Goal: Task Accomplishment & Management: Use online tool/utility

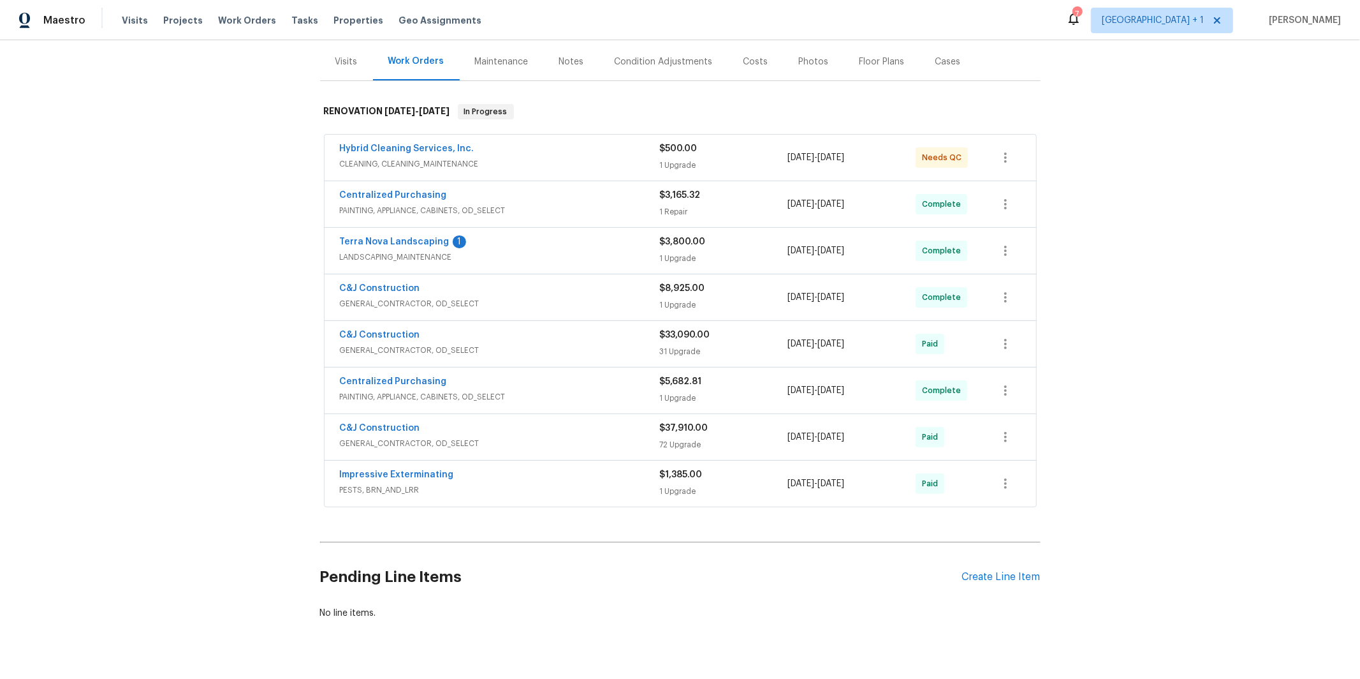
scroll to position [152, 0]
click at [436, 343] on span "GENERAL_CONTRACTOR, OD_SELECT" at bounding box center [500, 348] width 320 height 13
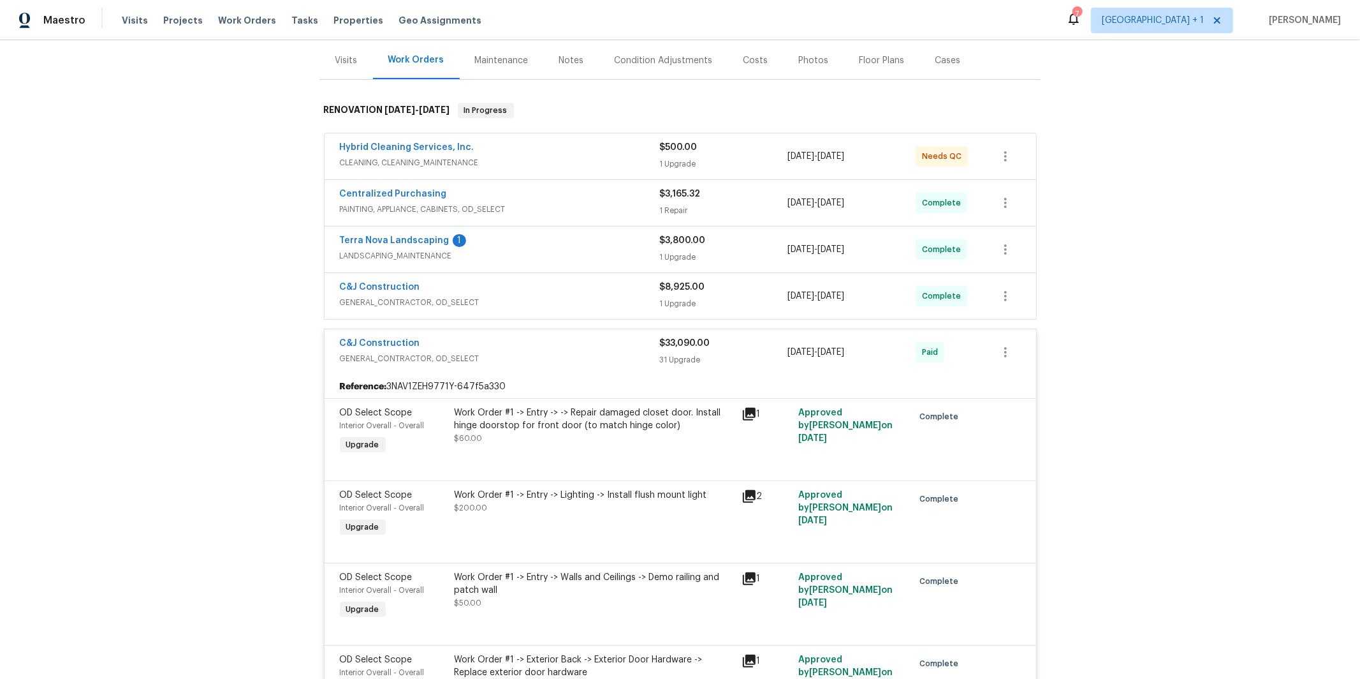
click at [440, 295] on div "C&J Construction" at bounding box center [500, 288] width 320 height 15
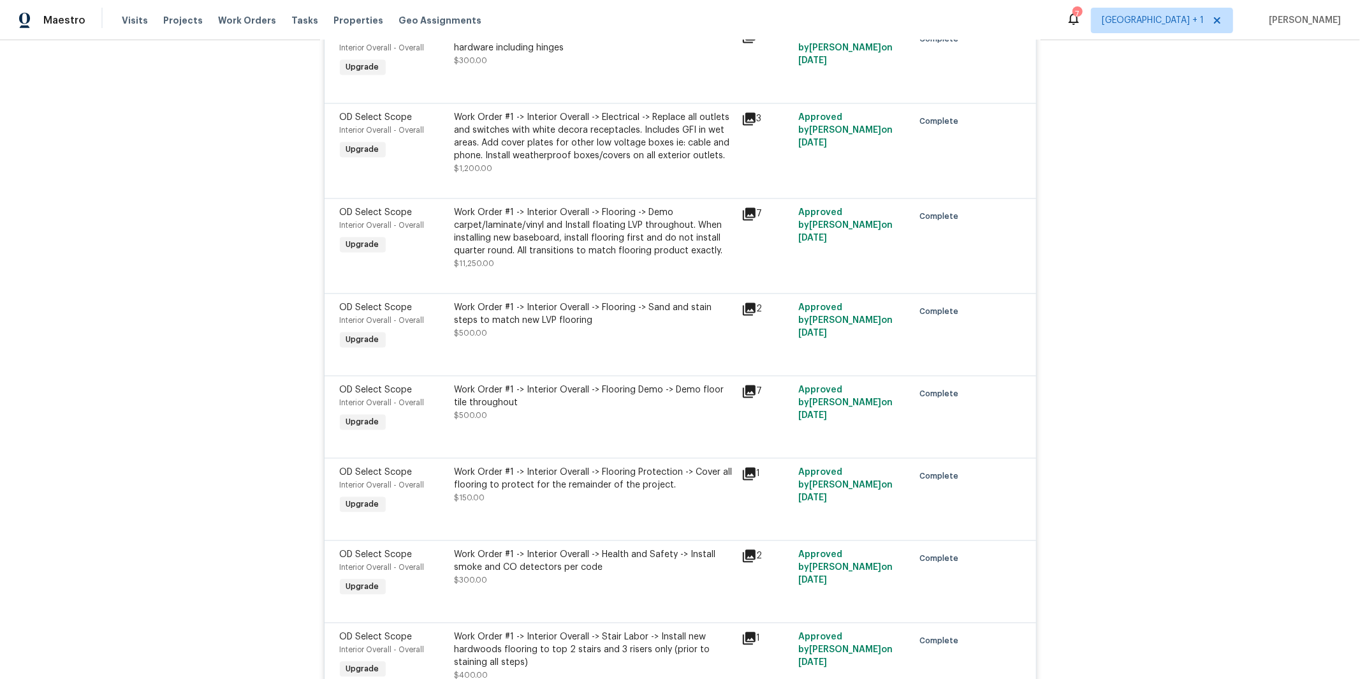
scroll to position [3039, 0]
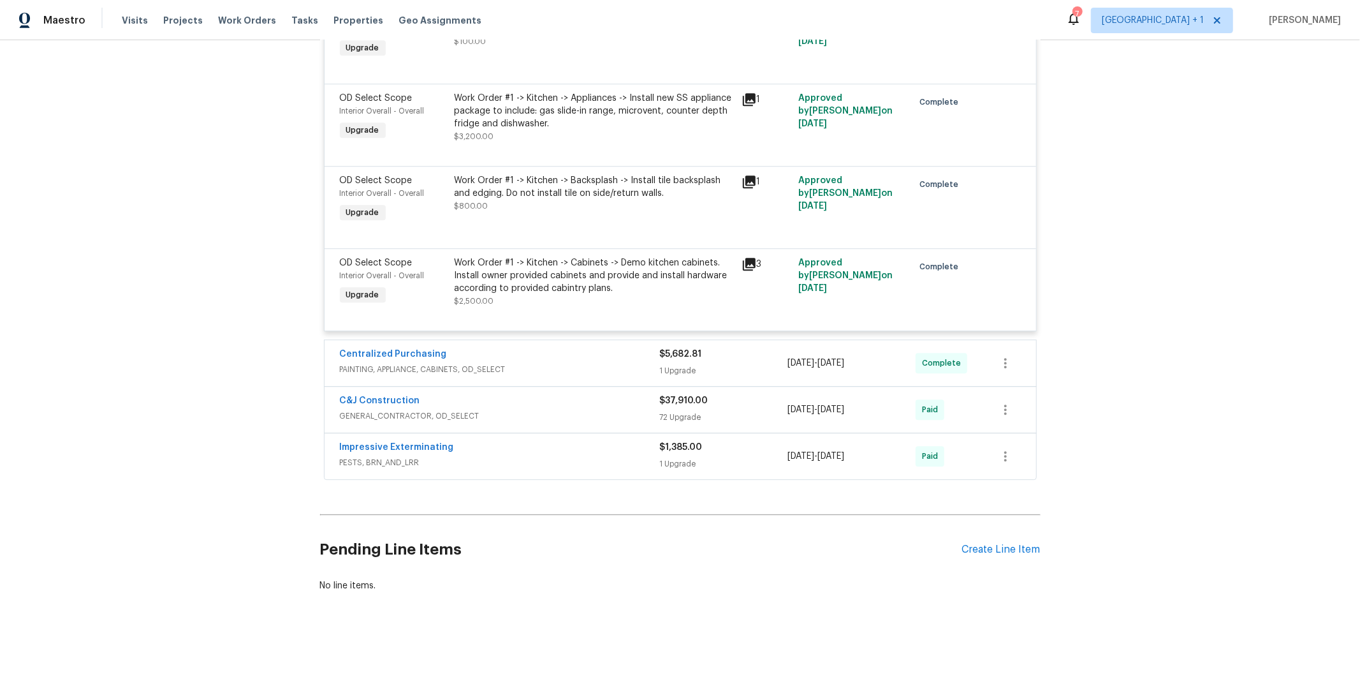
click at [449, 409] on span "GENERAL_CONTRACTOR, OD_SELECT" at bounding box center [500, 415] width 320 height 13
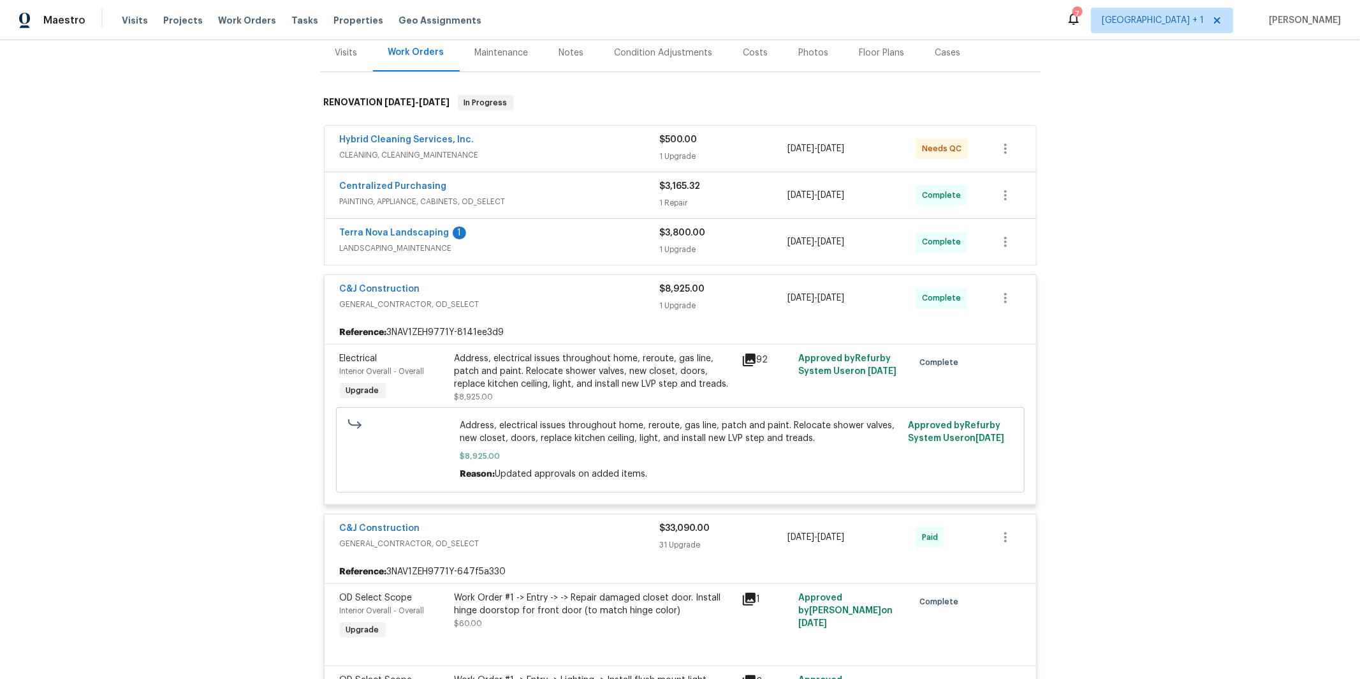
scroll to position [5579, 0]
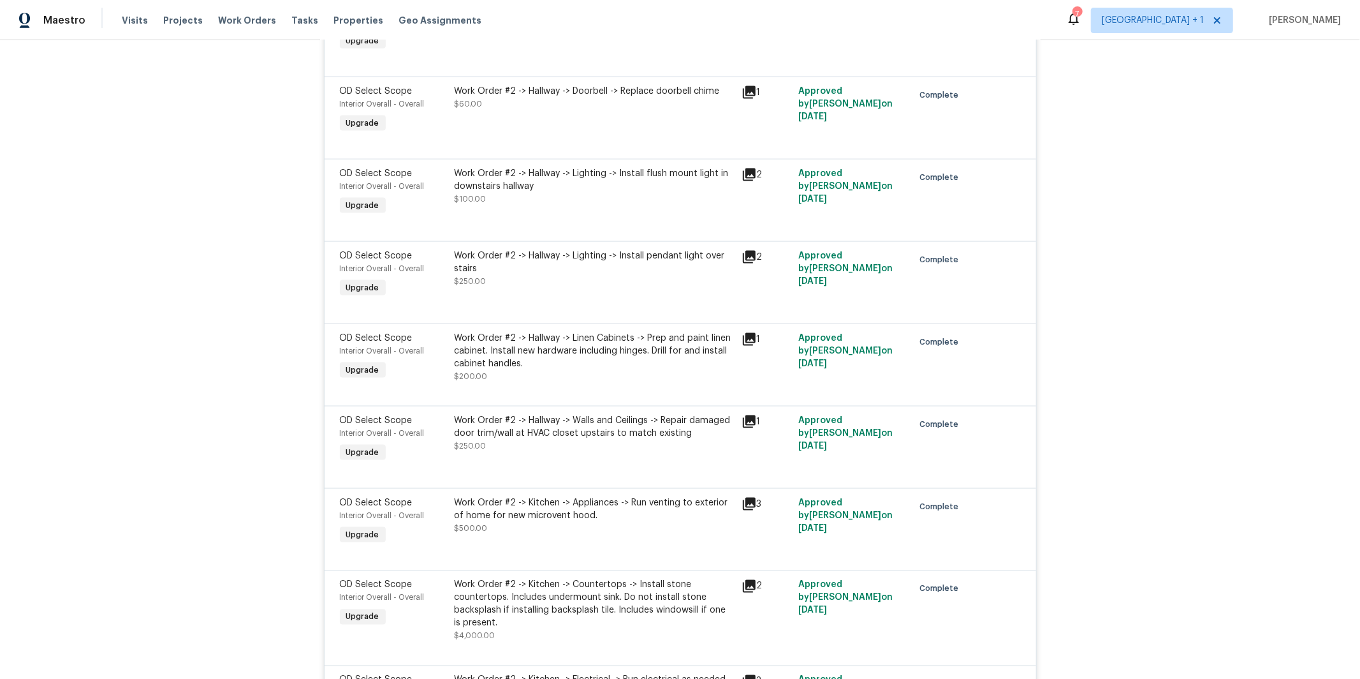
click at [589, 370] on div "Work Order #2 -> Hallway -> Linen Cabinets -> Prep and paint linen cabinet. Ins…" at bounding box center [594, 351] width 279 height 38
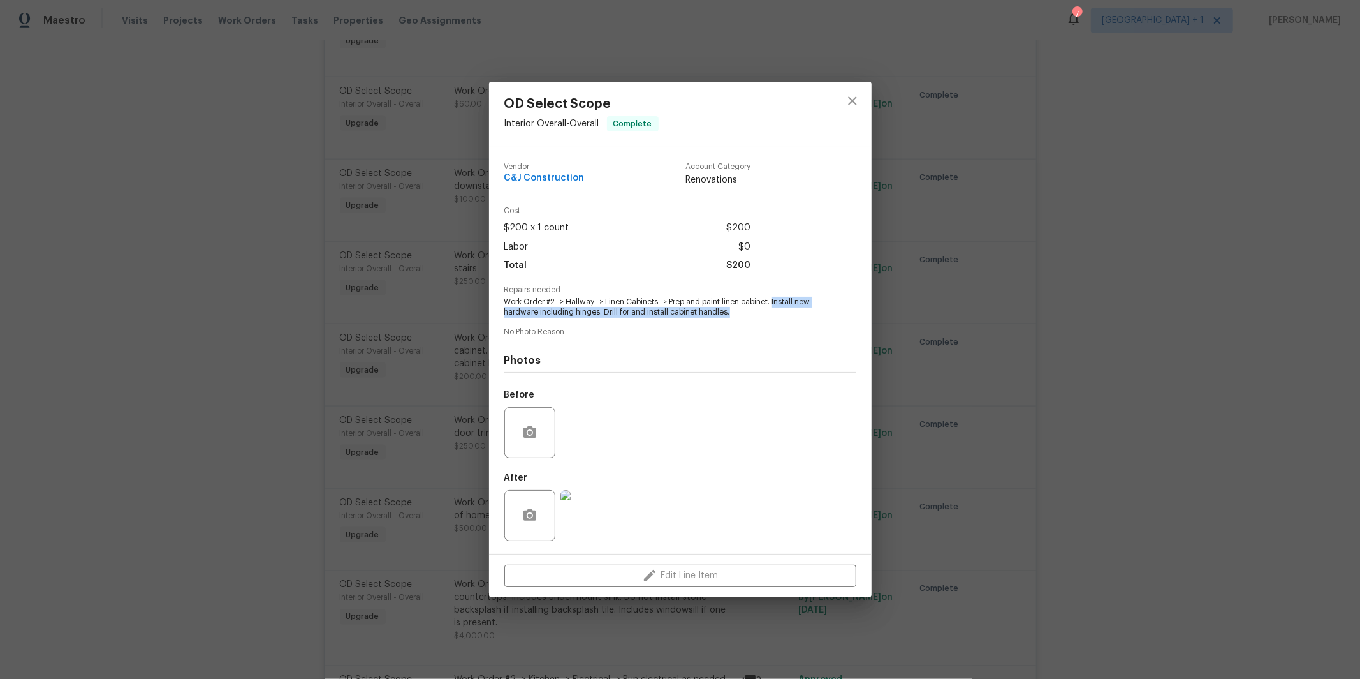
drag, startPoint x: 733, startPoint y: 314, endPoint x: 757, endPoint y: 334, distance: 30.4
click at [772, 300] on span "Work Order #2 -> Hallway -> Linen Cabinets -> Prep and paint linen cabinet. Ins…" at bounding box center [662, 308] width 317 height 22
drag, startPoint x: 857, startPoint y: 98, endPoint x: 832, endPoint y: 104, distance: 25.5
click at [856, 99] on icon "close" at bounding box center [852, 100] width 15 height 15
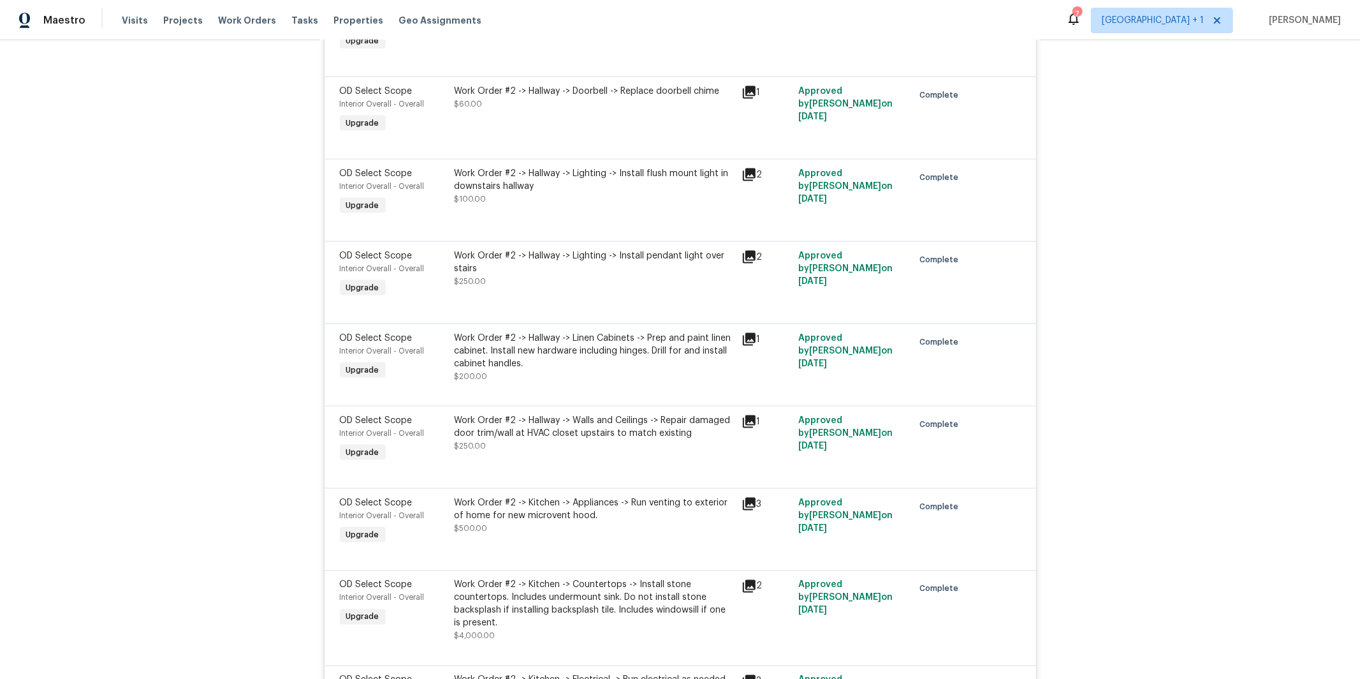
scroll to position [8740, 0]
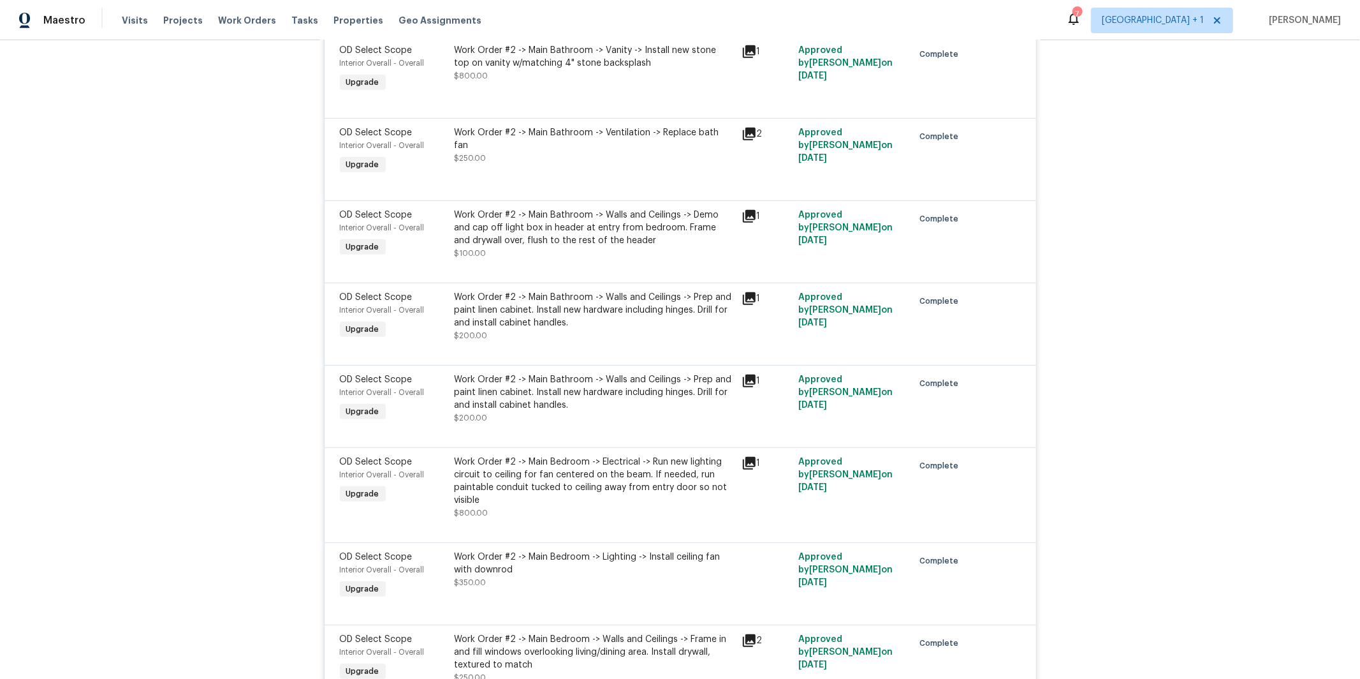
click at [1069, 380] on div "Back to all projects 953 S Ridgecrest Cir, Anaheim, CA 92807 3 Beds | 2 Baths |…" at bounding box center [680, 359] width 1360 height 638
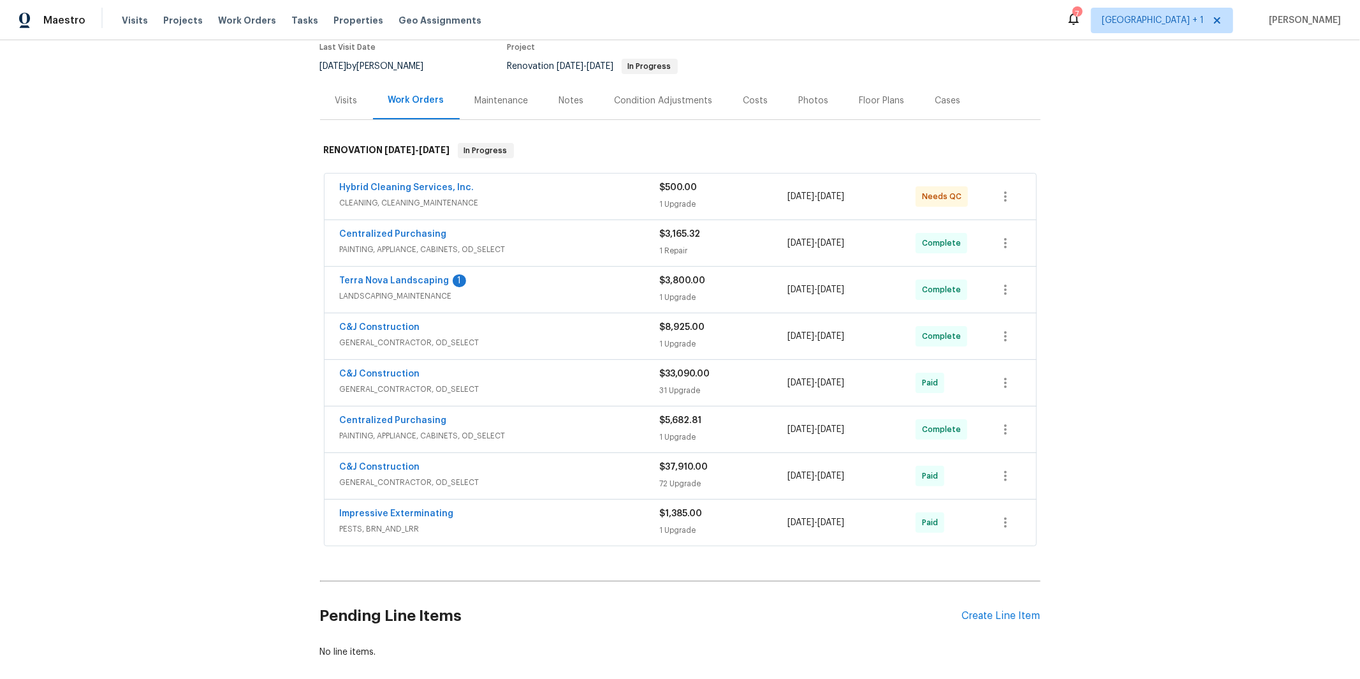
scroll to position [124, 0]
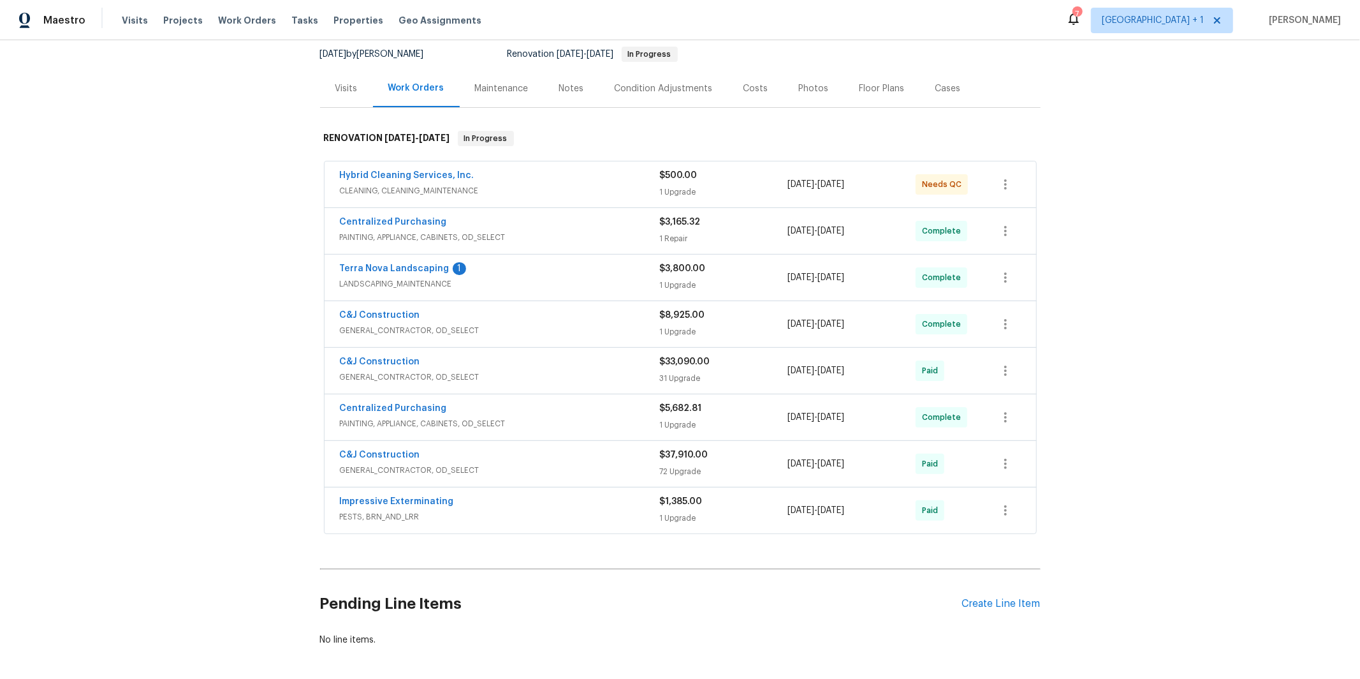
click at [504, 230] on div "Centralized Purchasing" at bounding box center [500, 223] width 320 height 15
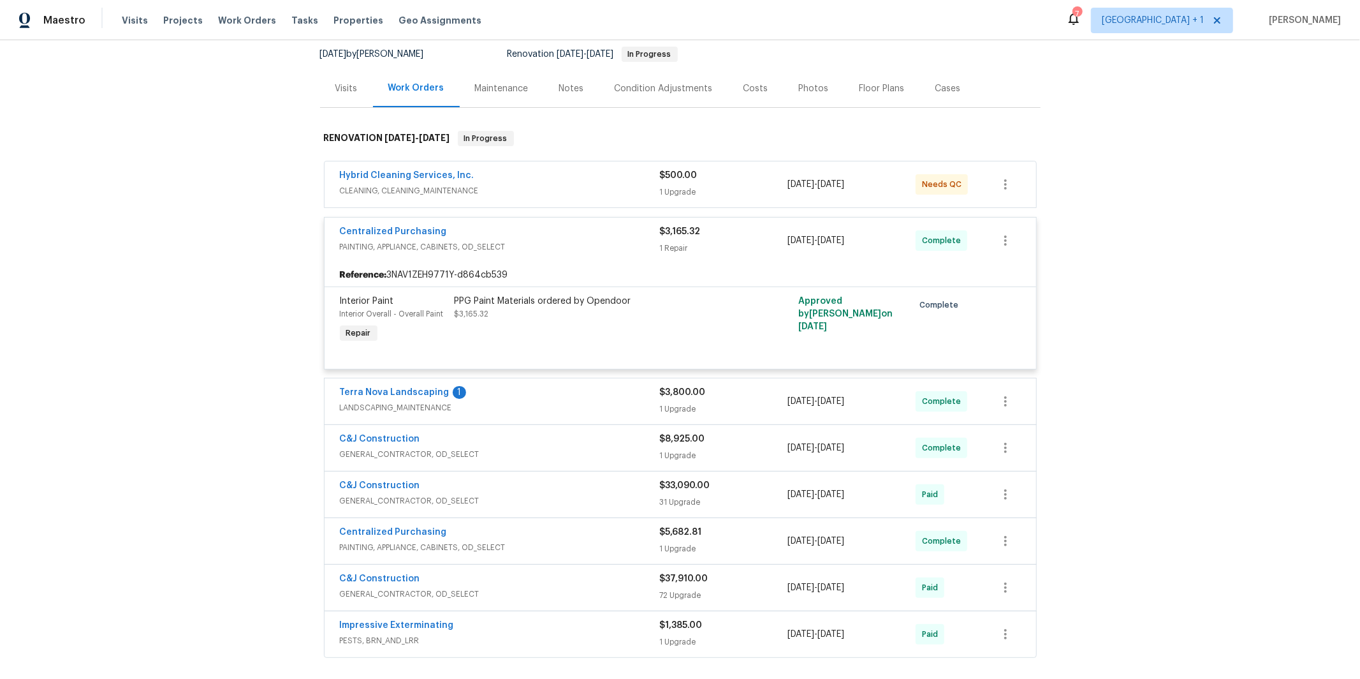
click at [472, 189] on span "CLEANING, CLEANING_MAINTENANCE" at bounding box center [500, 190] width 320 height 13
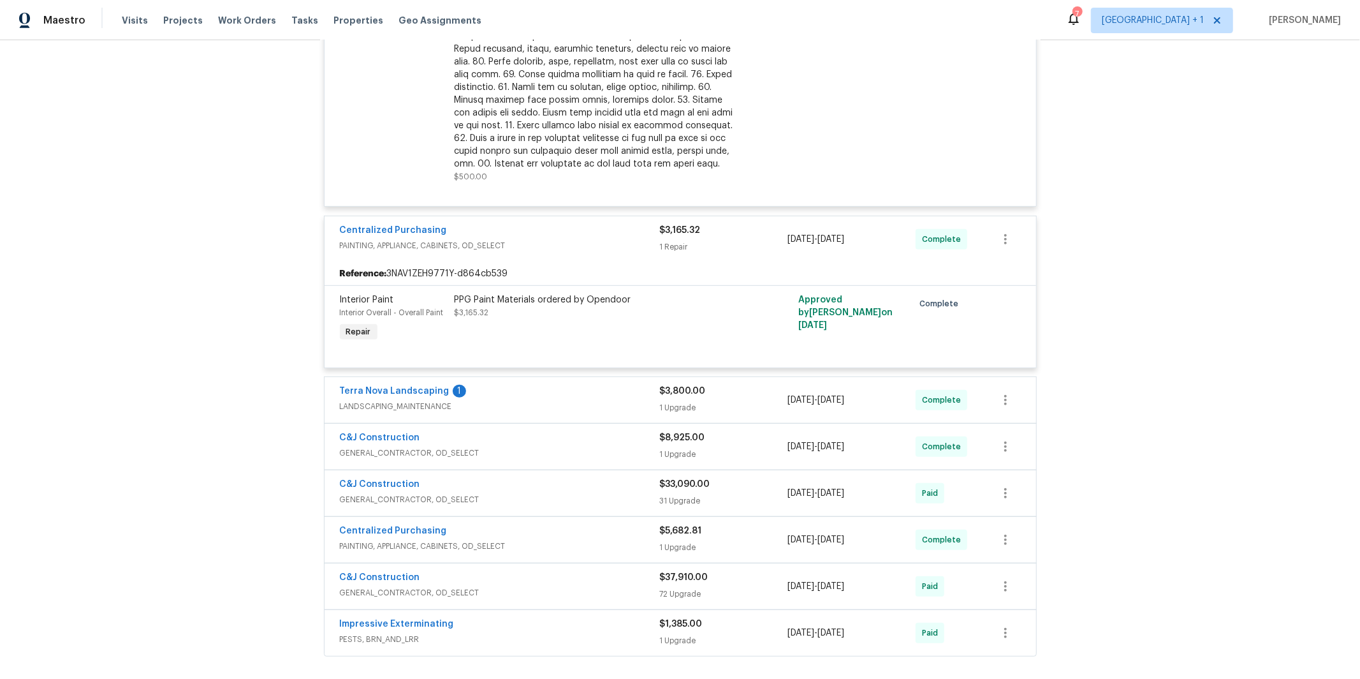
scroll to position [649, 0]
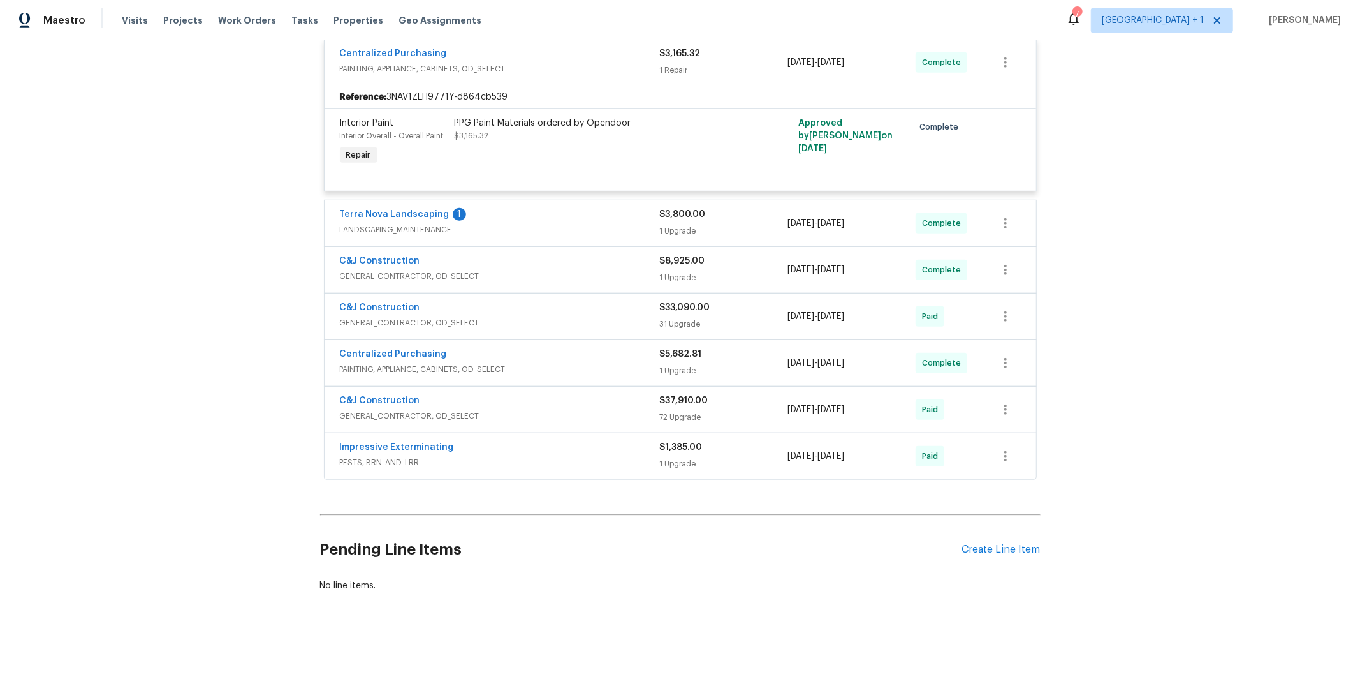
click at [474, 469] on div "Impressive Exterminating PESTS, BRN_AND_LRR" at bounding box center [500, 456] width 320 height 31
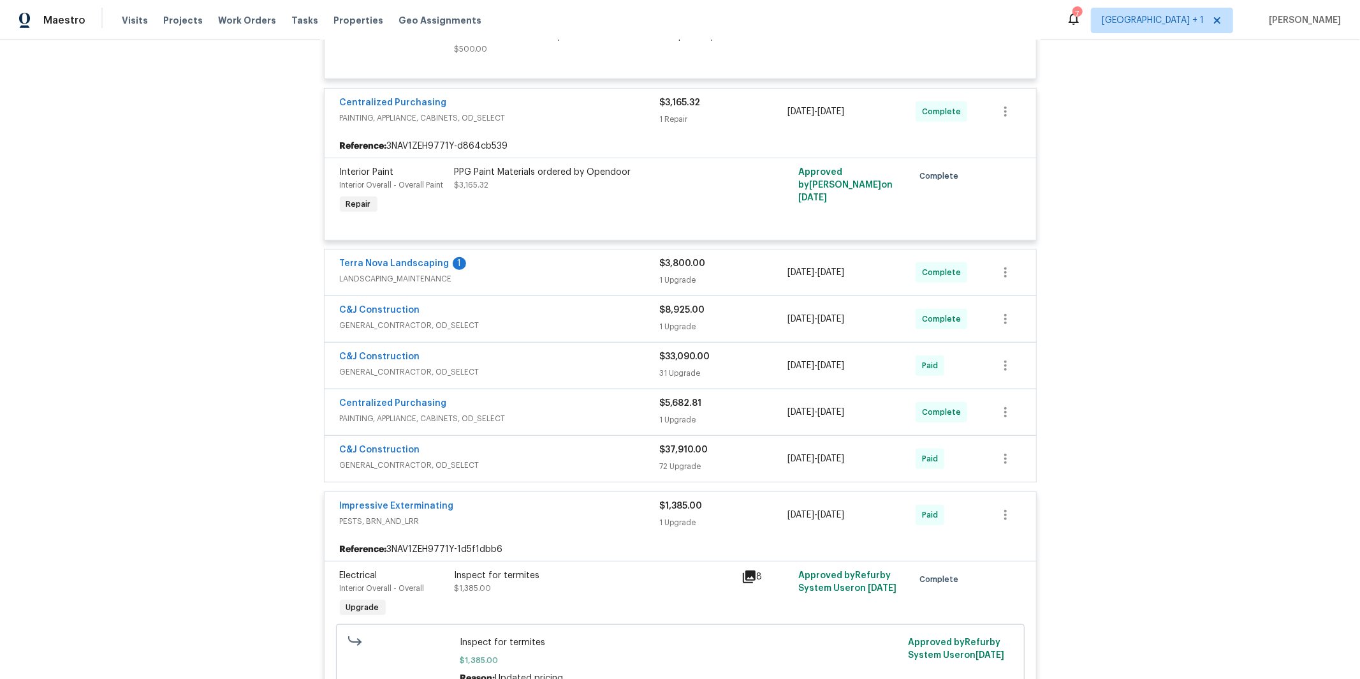
scroll to position [598, 0]
click at [455, 330] on span "GENERAL_CONTRACTOR, OD_SELECT" at bounding box center [500, 324] width 320 height 13
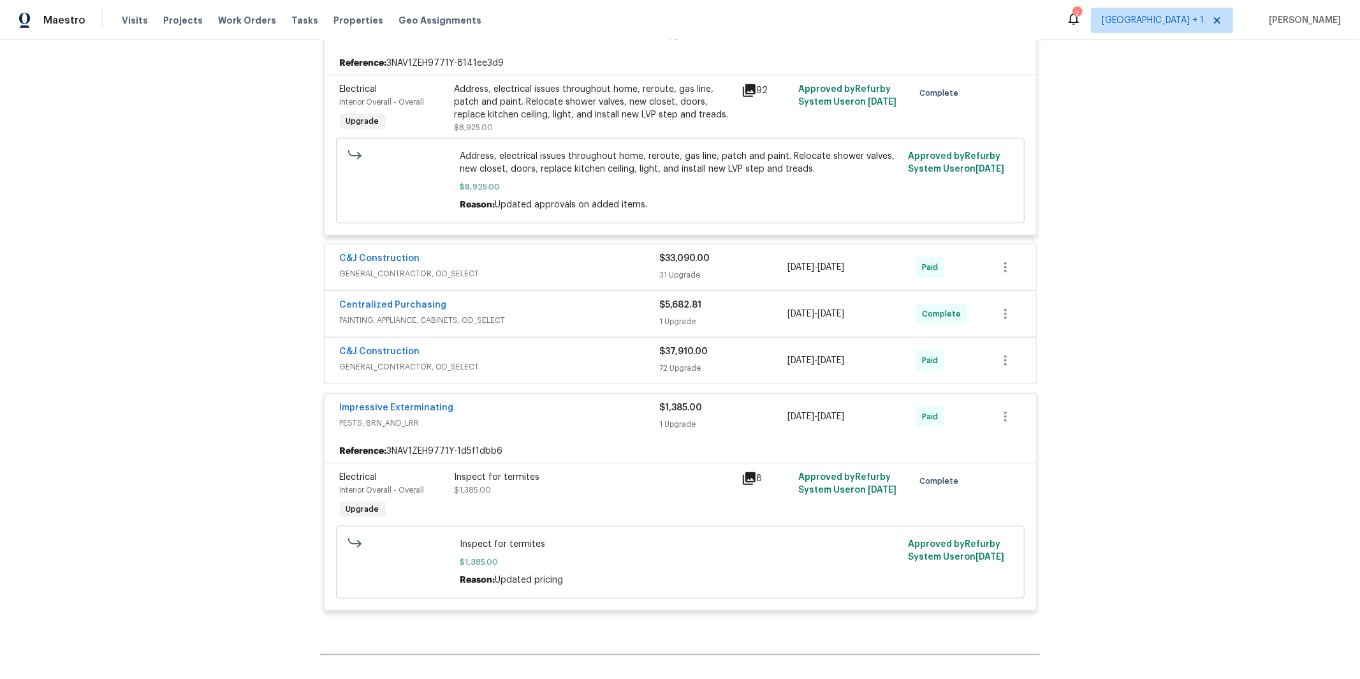
scroll to position [900, 0]
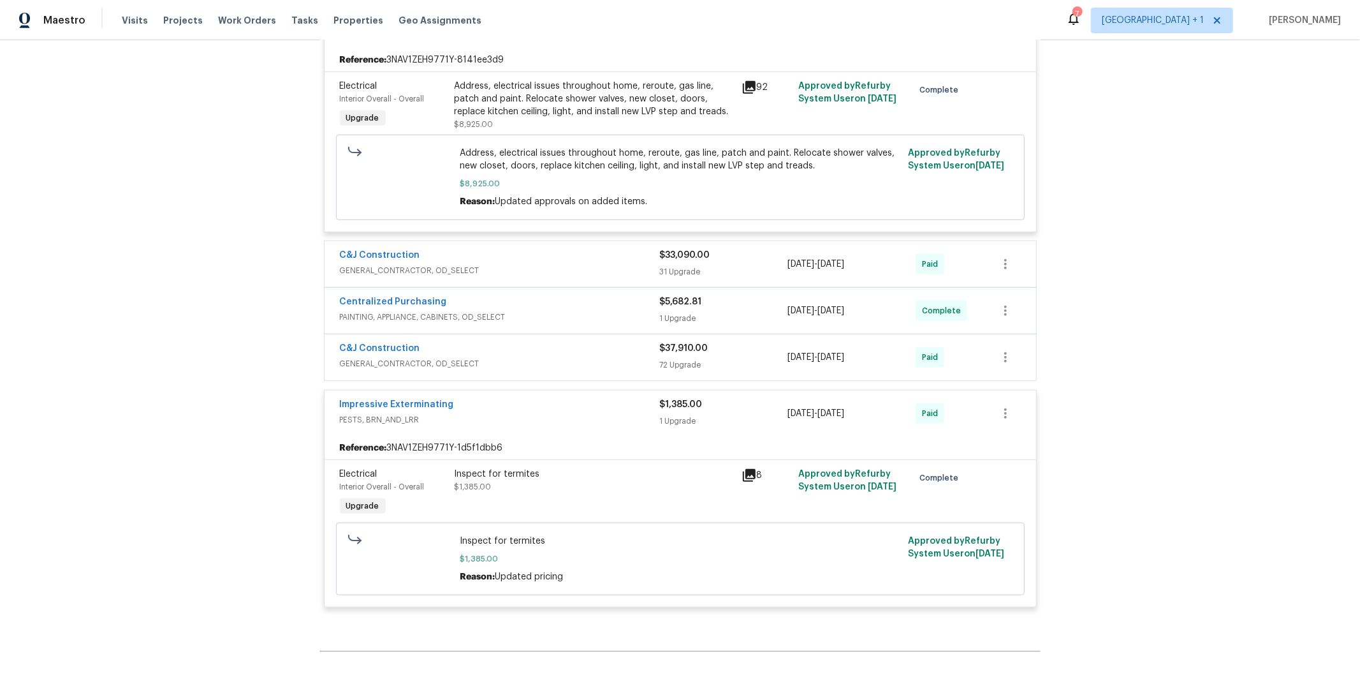
click at [486, 316] on span "PAINTING, APPLIANCE, CABINETS, OD_SELECT" at bounding box center [500, 317] width 320 height 13
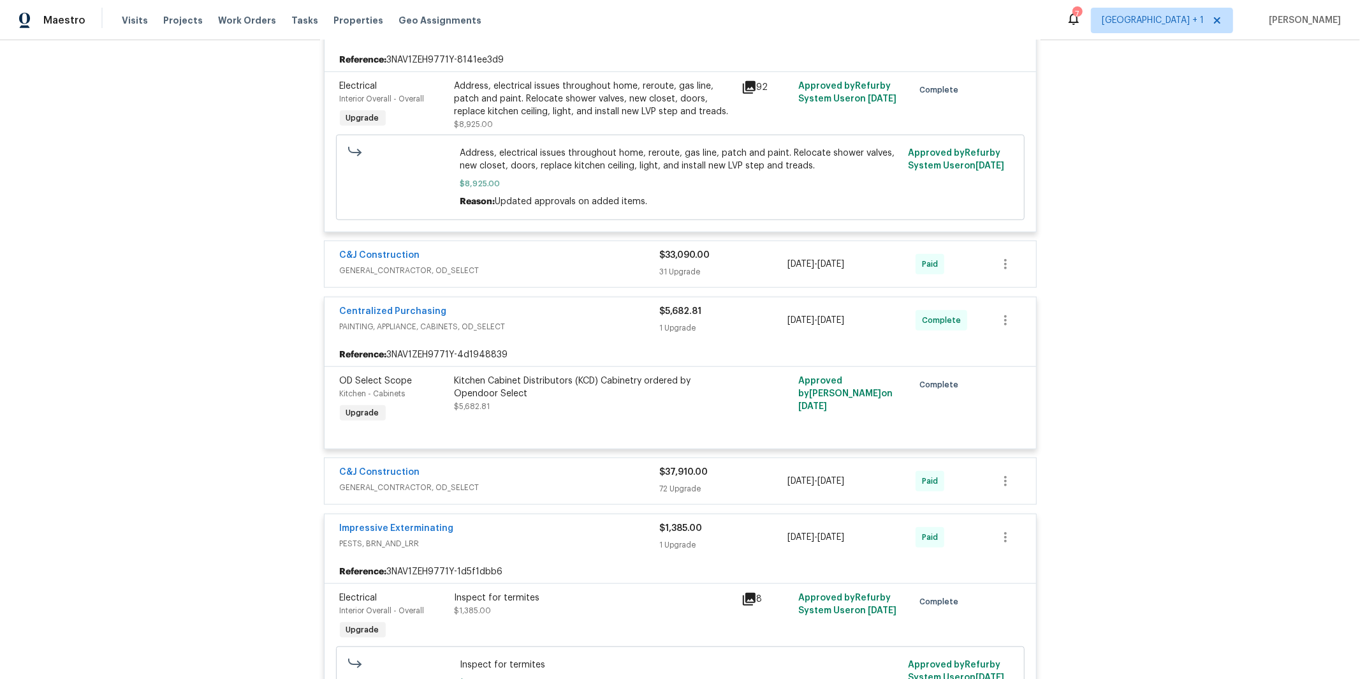
click at [522, 478] on div "C&J Construction" at bounding box center [500, 473] width 320 height 15
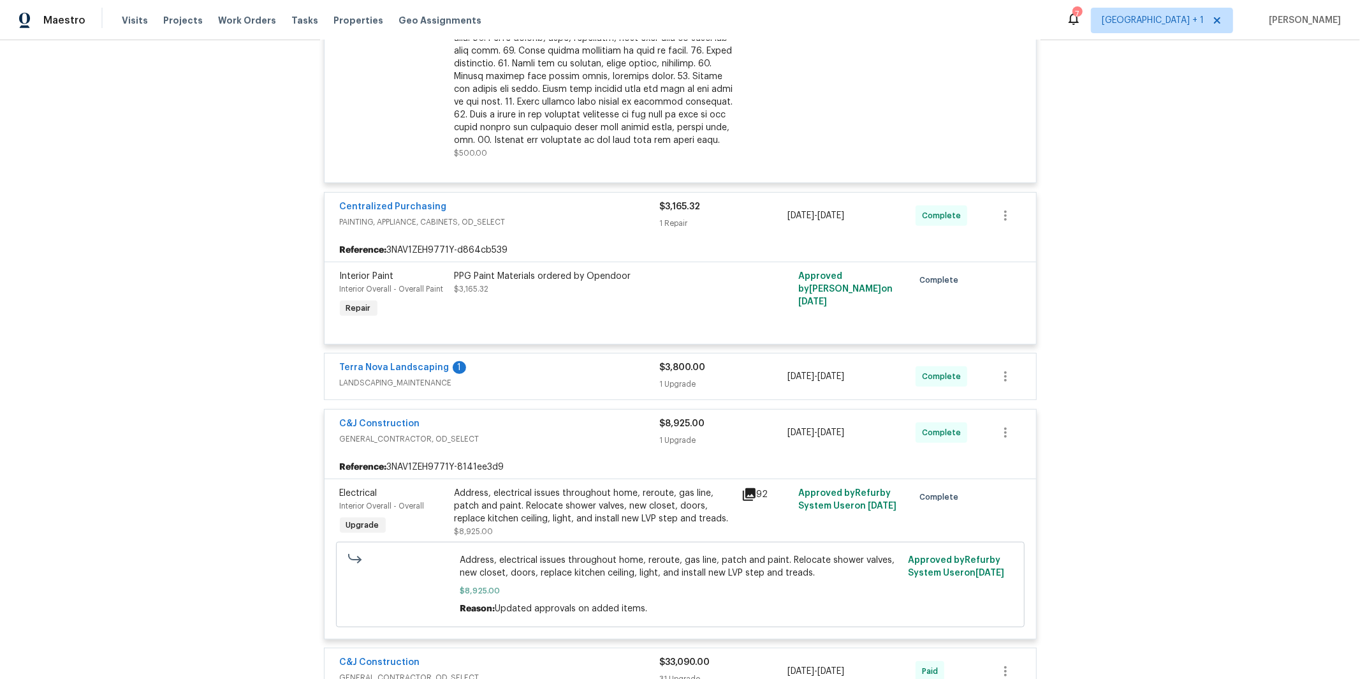
scroll to position [511, 0]
